Goal: Task Accomplishment & Management: Manage account settings

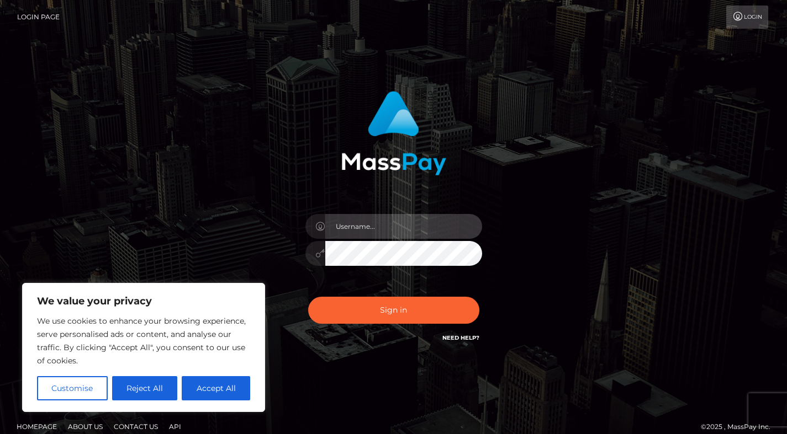
click at [393, 218] on input "text" at bounding box center [403, 226] width 157 height 25
type input "belennnpayyy@gmail.com"
click at [308, 297] on button "Sign in" at bounding box center [393, 310] width 171 height 27
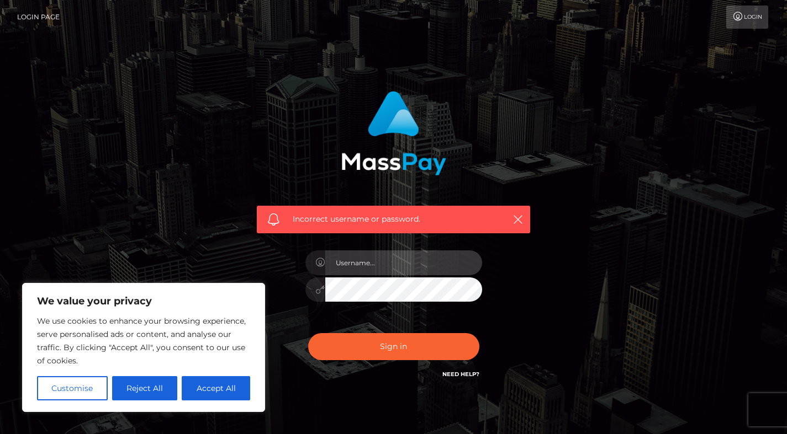
click at [408, 272] on input "text" at bounding box center [403, 263] width 157 height 25
type input "[EMAIL_ADDRESS][DOMAIN_NAME]"
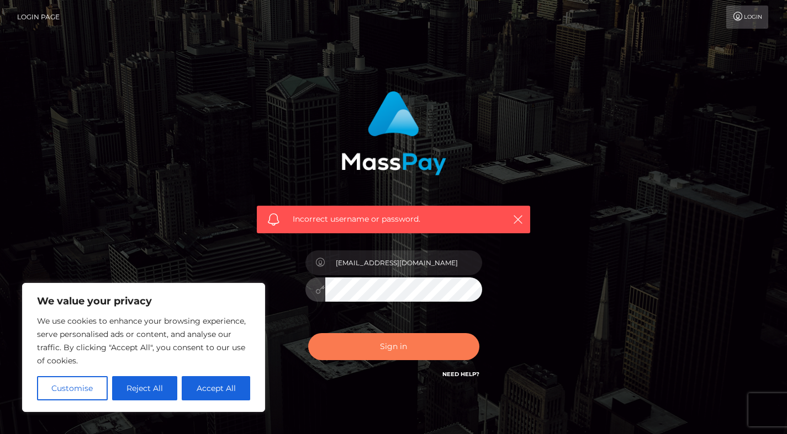
click at [418, 345] on button "Sign in" at bounding box center [393, 346] width 171 height 27
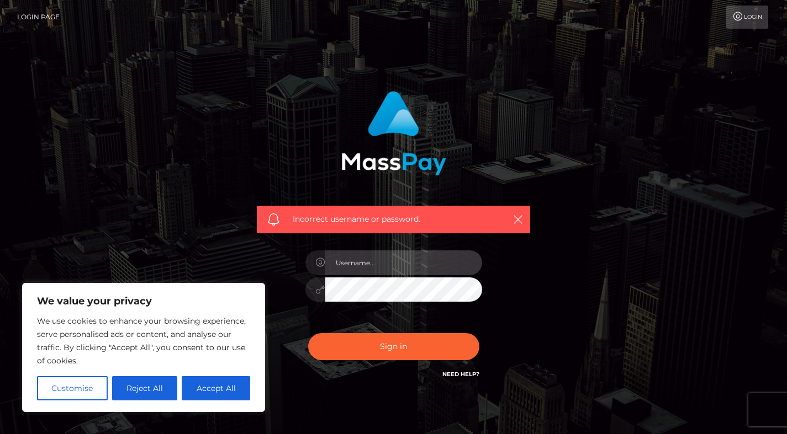
click at [390, 273] on input "text" at bounding box center [403, 263] width 157 height 25
type input "[EMAIL_ADDRESS][DOMAIN_NAME]"
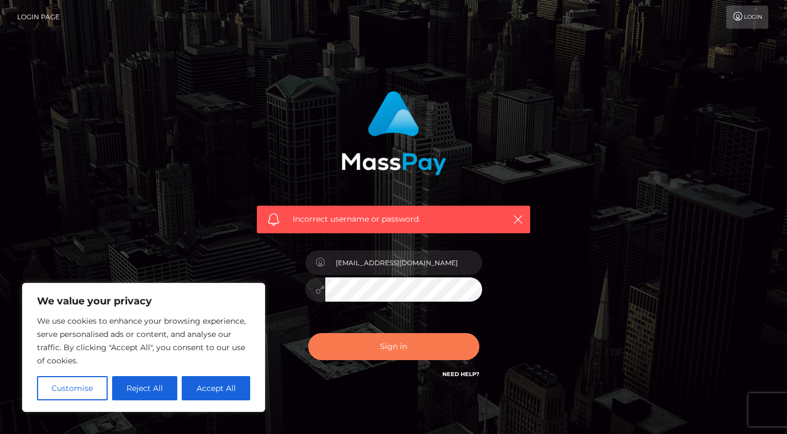
click at [408, 342] on button "Sign in" at bounding box center [393, 346] width 171 height 27
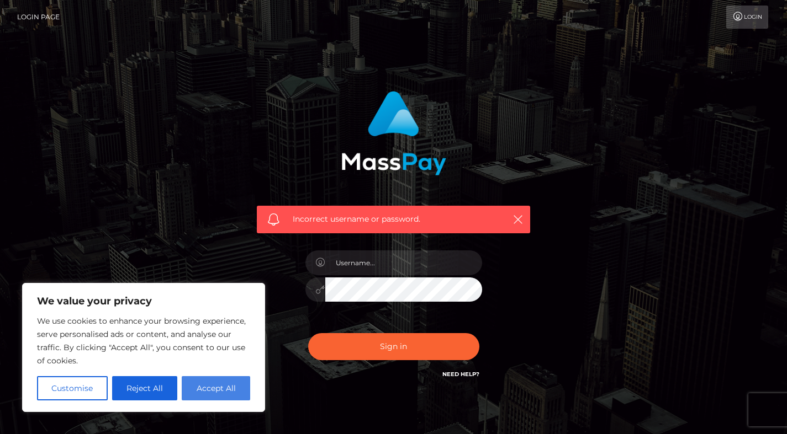
click at [204, 389] on button "Accept All" at bounding box center [216, 388] width 68 height 24
checkbox input "true"
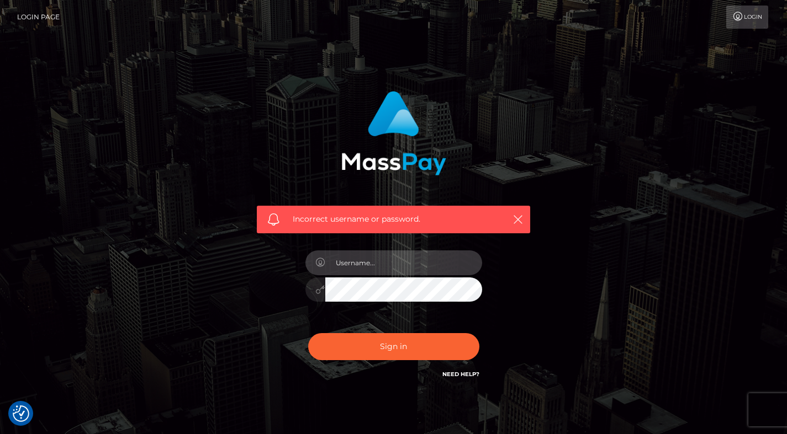
click at [372, 261] on input "text" at bounding box center [403, 263] width 157 height 25
type input "belennnpayyy@gmail.com"
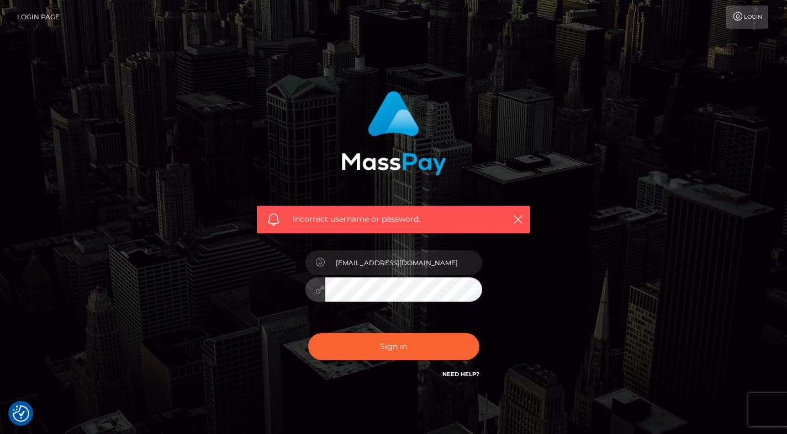
click at [308, 333] on button "Sign in" at bounding box center [393, 346] width 171 height 27
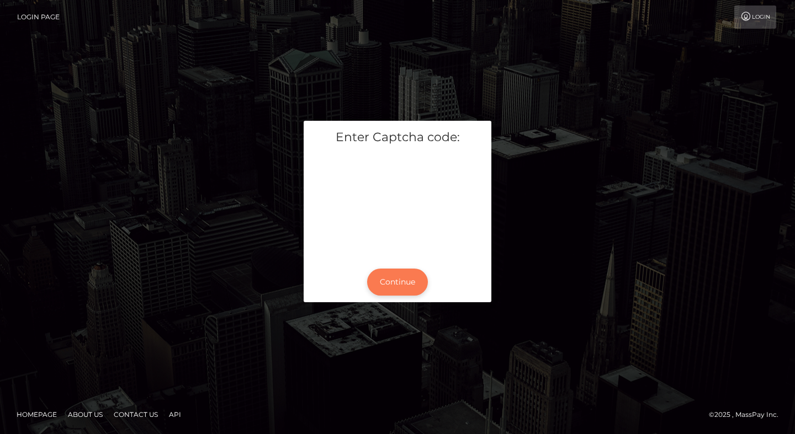
click at [396, 284] on button "Continue" at bounding box center [397, 282] width 61 height 27
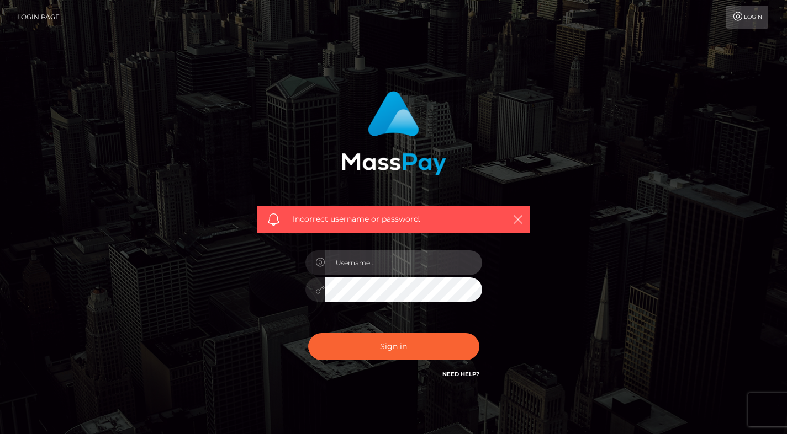
click at [386, 274] on input "text" at bounding box center [403, 263] width 157 height 25
type input "belennnpayyy@gmail.com"
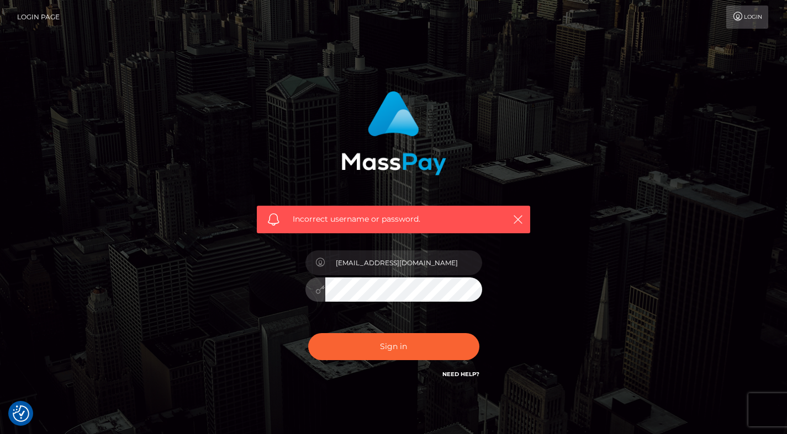
click at [308, 333] on button "Sign in" at bounding box center [393, 346] width 171 height 27
